Goal: Task Accomplishment & Management: Use online tool/utility

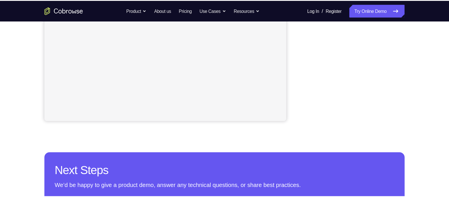
scroll to position [159, 0]
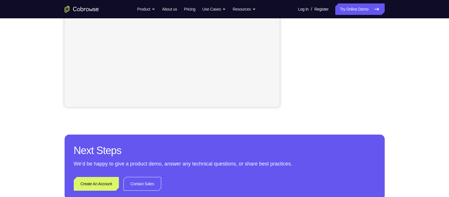
drag, startPoint x: 345, startPoint y: 3, endPoint x: 263, endPoint y: 132, distance: 152.4
click at [263, 132] on div "Your Support Agent Your Customer Web iOS Android Next Steps We’d be happy to gi…" at bounding box center [225, 47] width 366 height 377
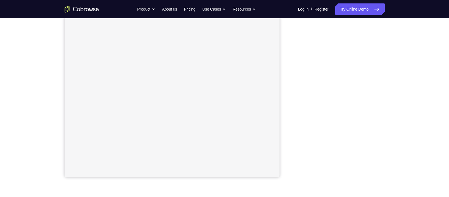
scroll to position [89, 0]
drag, startPoint x: 362, startPoint y: 12, endPoint x: 349, endPoint y: 12, distance: 12.9
click at [349, 12] on link "Try Online Demo" at bounding box center [360, 8] width 49 height 11
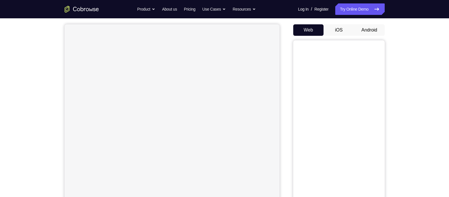
scroll to position [58, 0]
click at [377, 21] on button "Android" at bounding box center [369, 22] width 31 height 11
